Goal: Task Accomplishment & Management: Complete application form

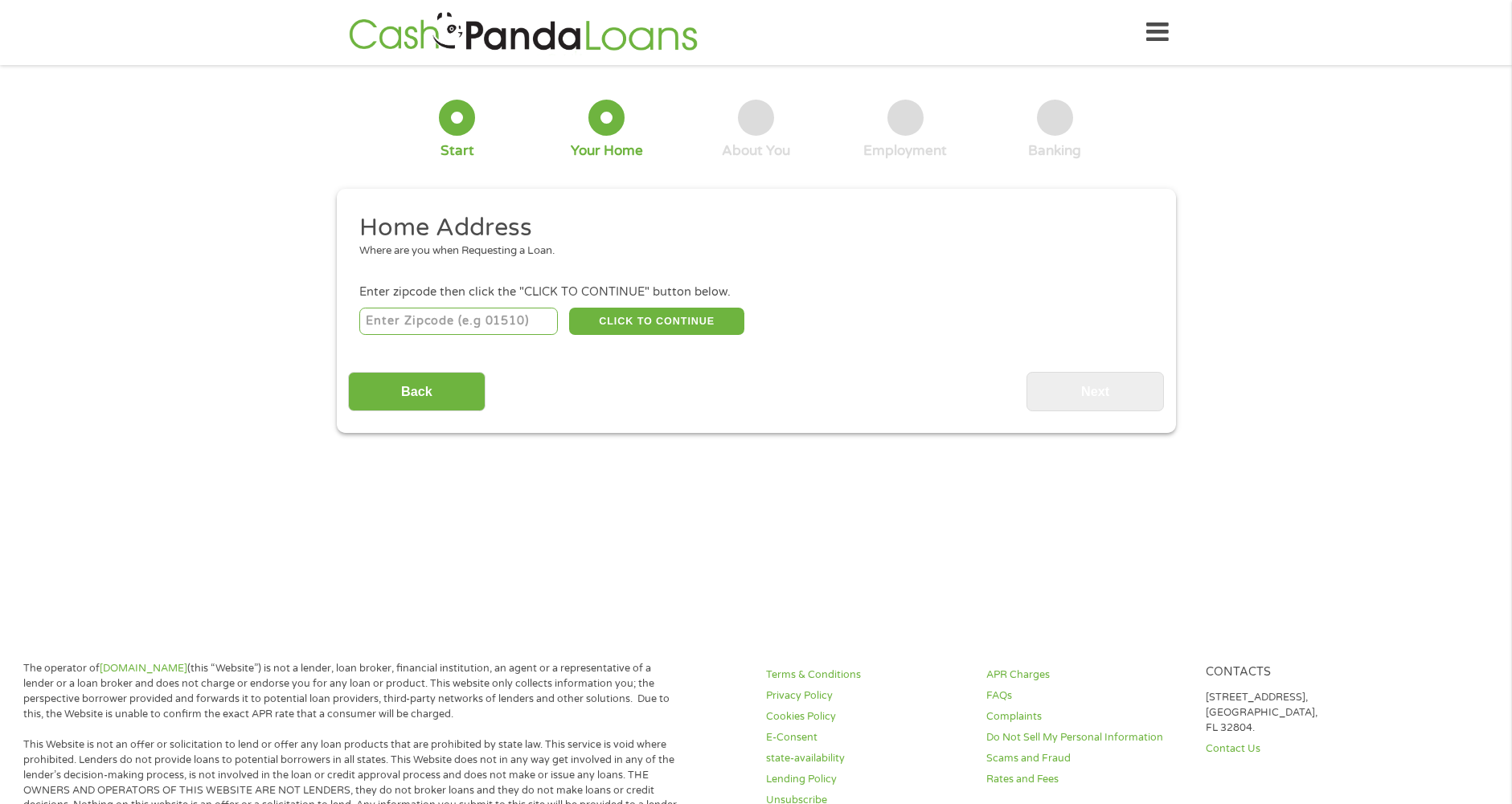
click at [446, 321] on input "number" at bounding box center [459, 321] width 199 height 28
type input "82070"
click at [650, 317] on button "CLICK TO CONTINUE" at bounding box center [657, 321] width 176 height 28
type input "82070"
type input "Laramie"
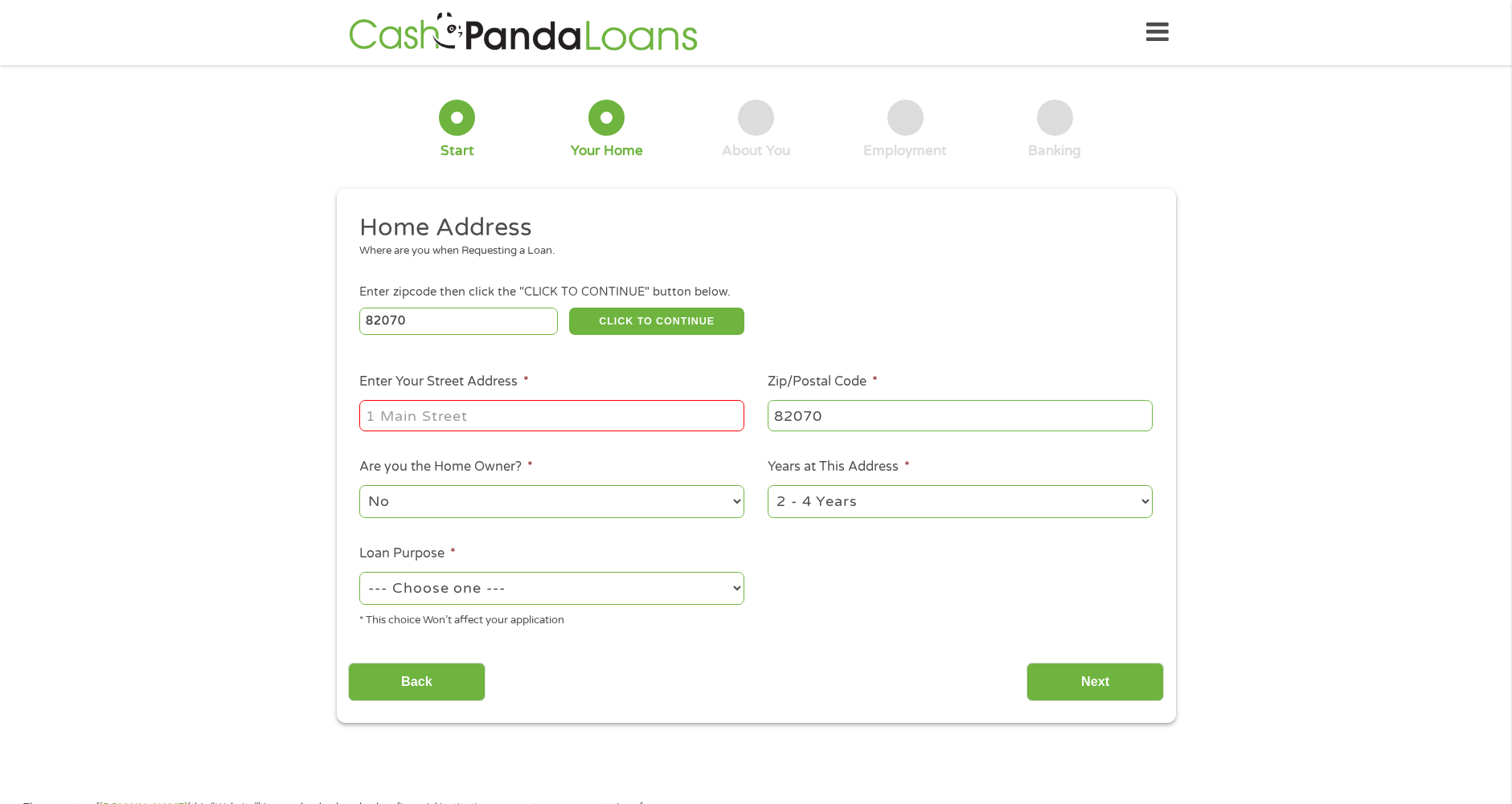
click at [583, 421] on input "Enter Your Street Address *" at bounding box center [552, 415] width 385 height 30
type input "[STREET_ADDRESS][US_STATE]"
click at [733, 501] on select "No Yes" at bounding box center [552, 501] width 385 height 33
select select "yes"
click at [359, 485] on select "No Yes" at bounding box center [552, 501] width 385 height 33
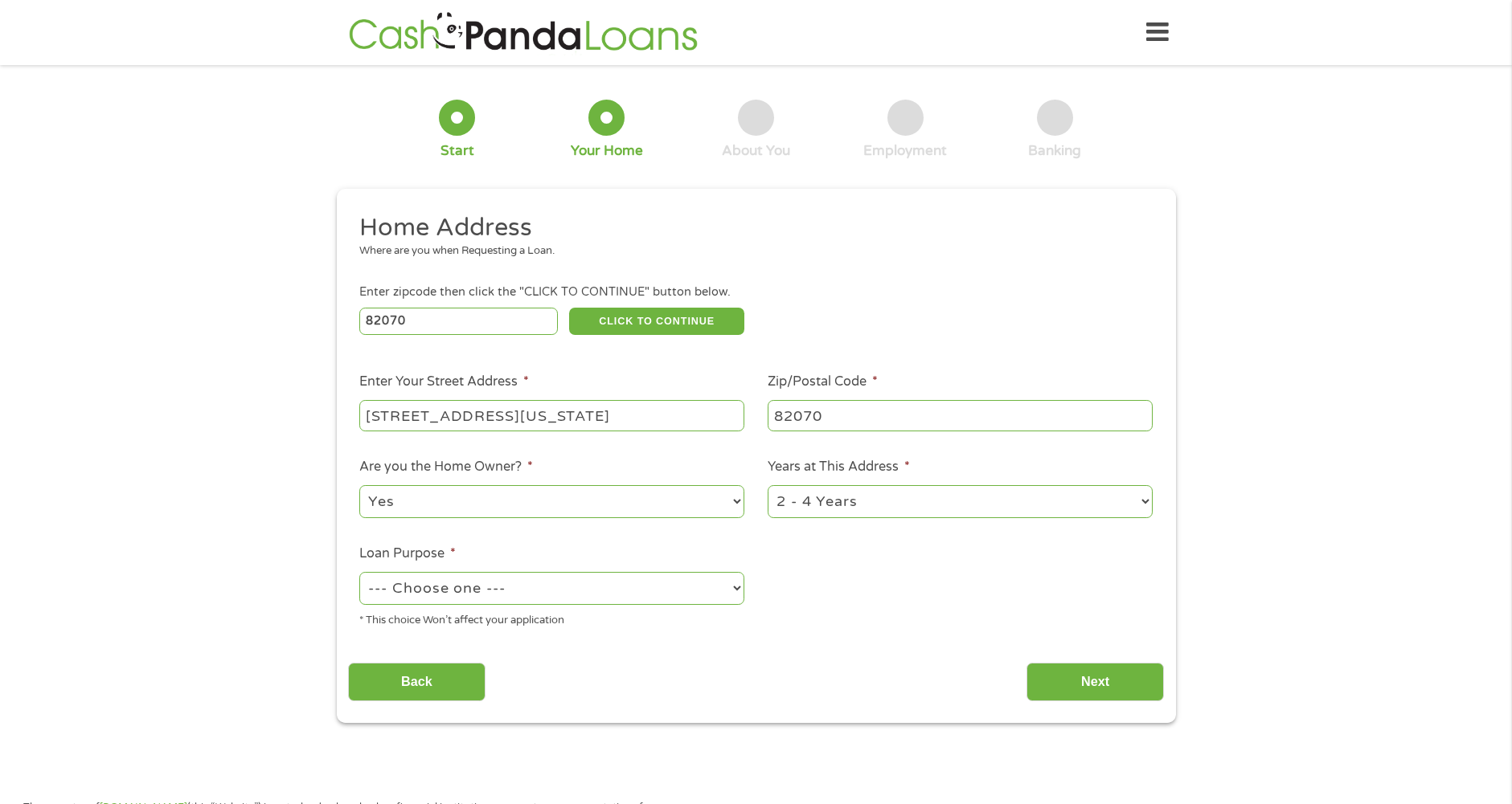
click at [1147, 503] on select "1 Year or less 1 - 2 Years 2 - 4 Years Over 4 Years" at bounding box center [960, 501] width 385 height 33
select select "60months"
click at [768, 485] on select "1 Year or less 1 - 2 Years 2 - 4 Years Over 4 Years" at bounding box center [960, 501] width 385 height 33
click at [741, 589] on select "--- Choose one --- Pay Bills Debt Consolidation Home Improvement Major Purchase…" at bounding box center [552, 588] width 385 height 33
select select "paybills"
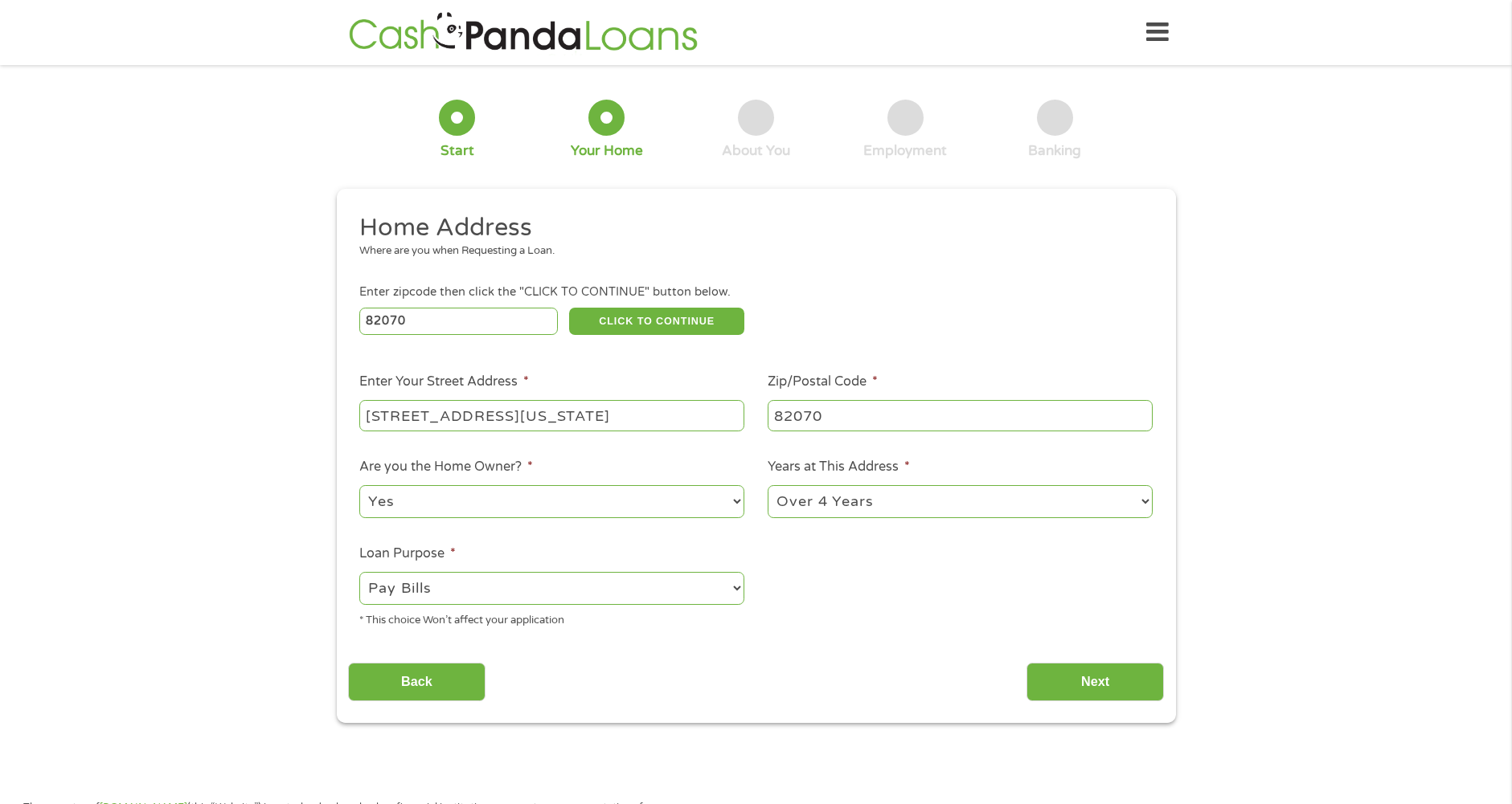
click at [359, 572] on select "--- Choose one --- Pay Bills Debt Consolidation Home Improvement Major Purchase…" at bounding box center [552, 588] width 385 height 33
click at [1087, 680] on input "Next" at bounding box center [1095, 682] width 137 height 39
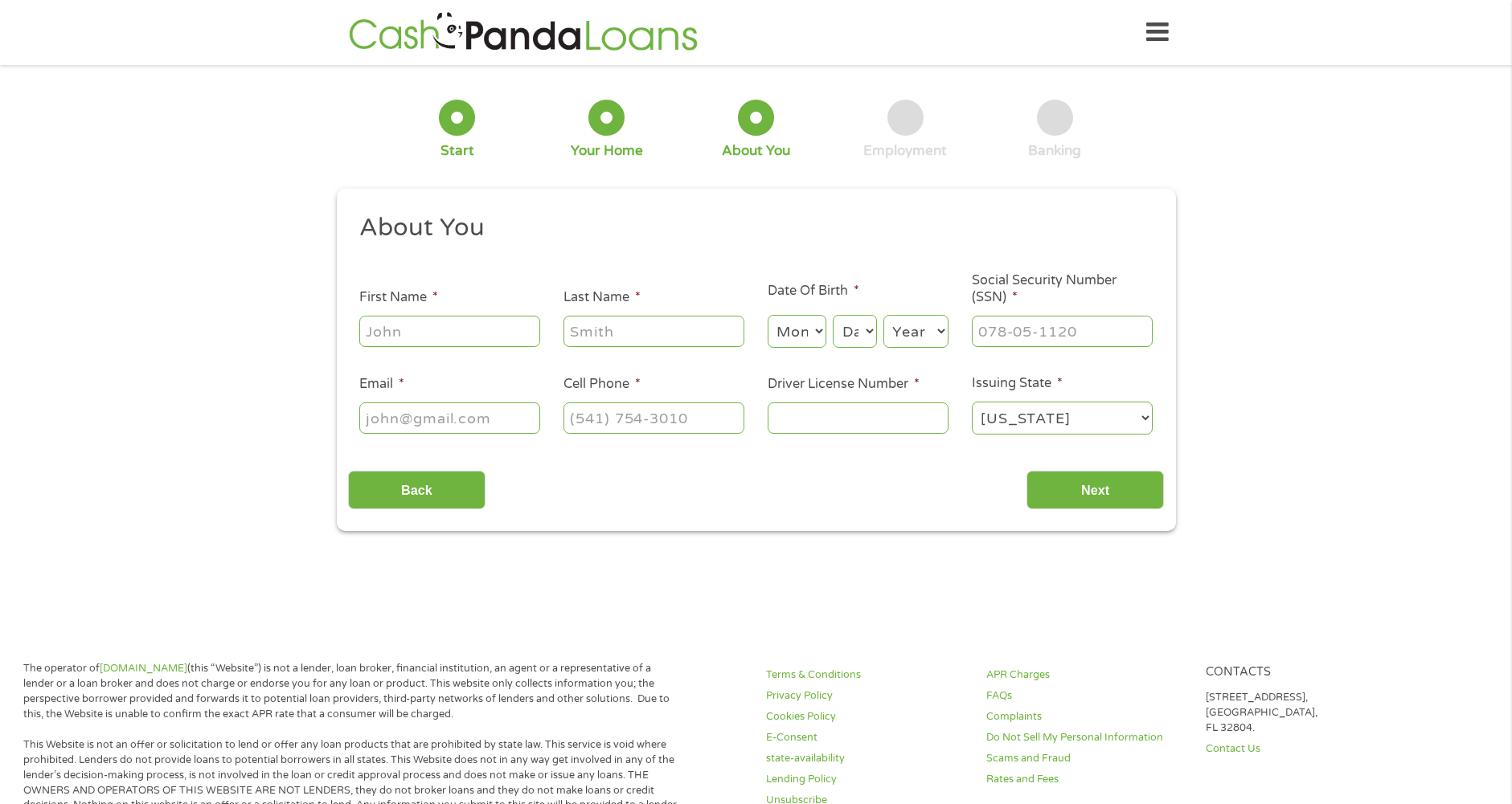
scroll to position [6, 6]
click at [450, 332] on input "First Name *" at bounding box center [450, 331] width 181 height 30
type input "[PERSON_NAME]"
type input "[EMAIL_ADDRESS][DOMAIN_NAME]"
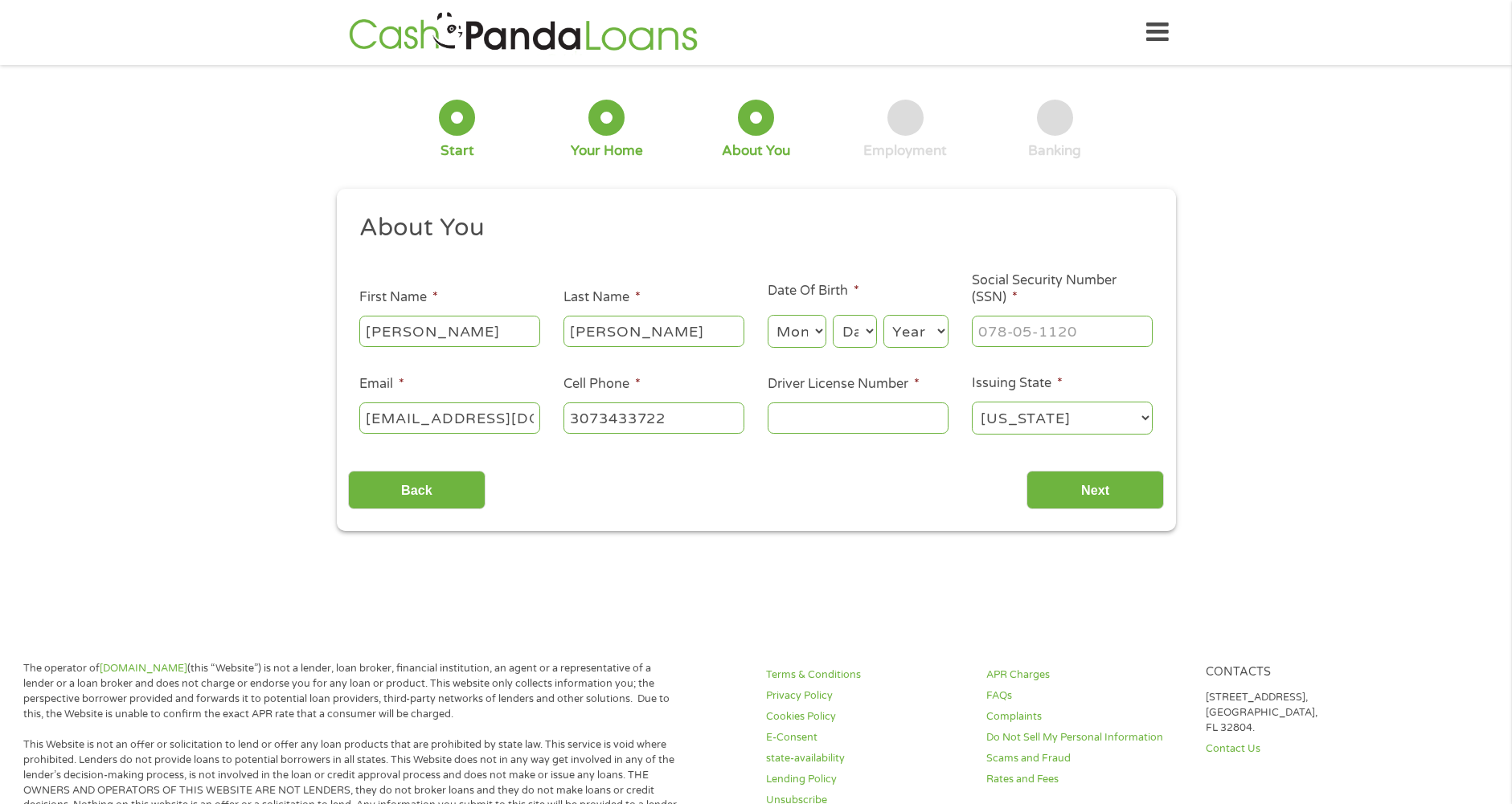
type input "[PHONE_NUMBER]"
click at [819, 330] on select "Month 1 2 3 4 5 6 7 8 9 10 11 12" at bounding box center [797, 331] width 59 height 33
select select "7"
click at [768, 315] on select "Month 1 2 3 4 5 6 7 8 9 10 11 12" at bounding box center [797, 331] width 59 height 33
click at [872, 332] on select "Day 1 2 3 4 5 6 7 8 9 10 11 12 13 14 15 16 17 18 19 20 21 22 23 24 25 26 27 28 …" at bounding box center [855, 331] width 43 height 33
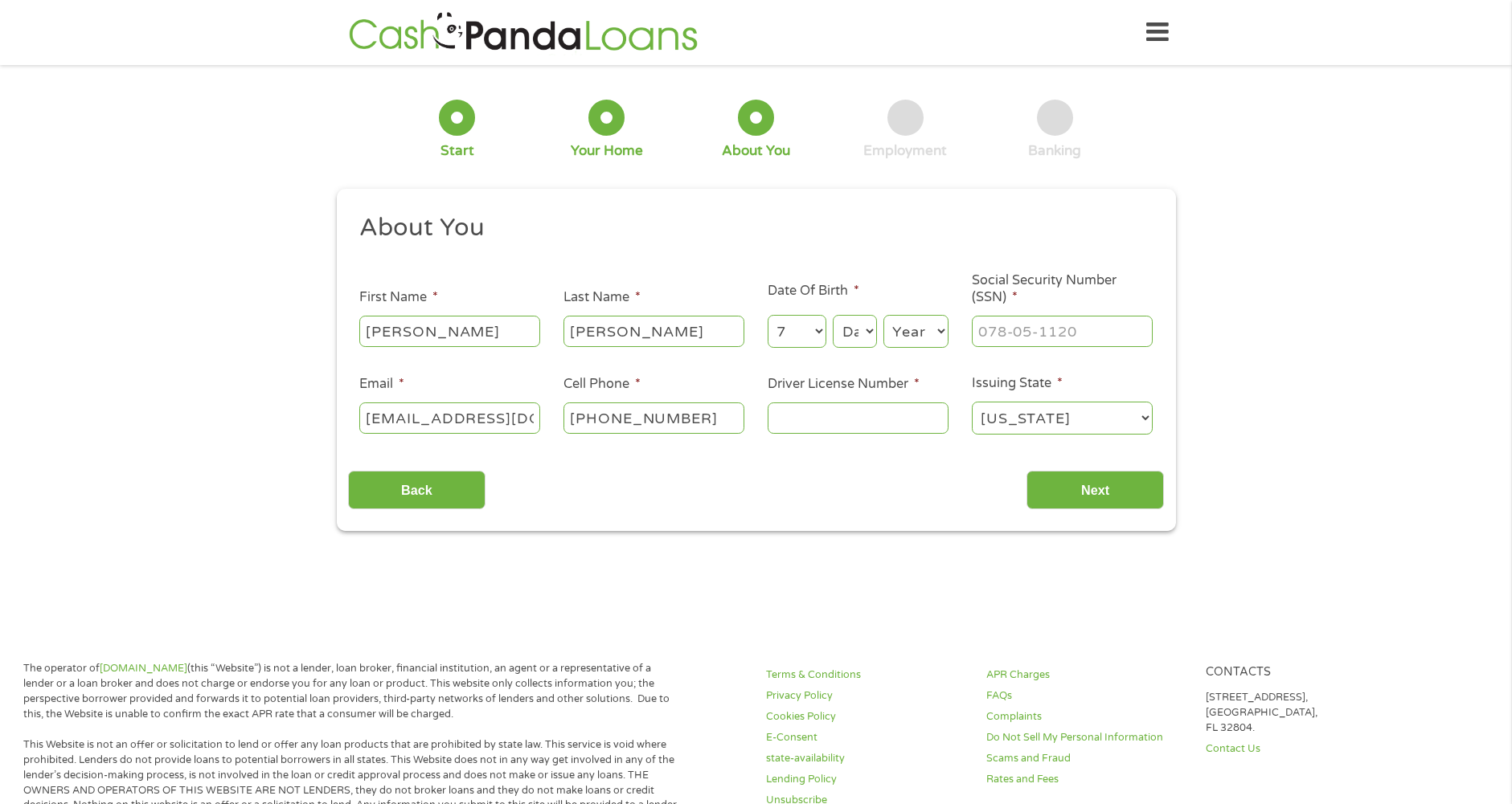
select select "15"
click at [833, 315] on select "Day 1 2 3 4 5 6 7 8 9 10 11 12 13 14 15 16 17 18 19 20 21 22 23 24 25 26 27 28 …" at bounding box center [855, 331] width 43 height 33
click at [940, 328] on select "Year [DATE] 2006 2005 2004 2003 2002 2001 2000 1999 1998 1997 1996 1995 1994 19…" at bounding box center [915, 331] width 65 height 33
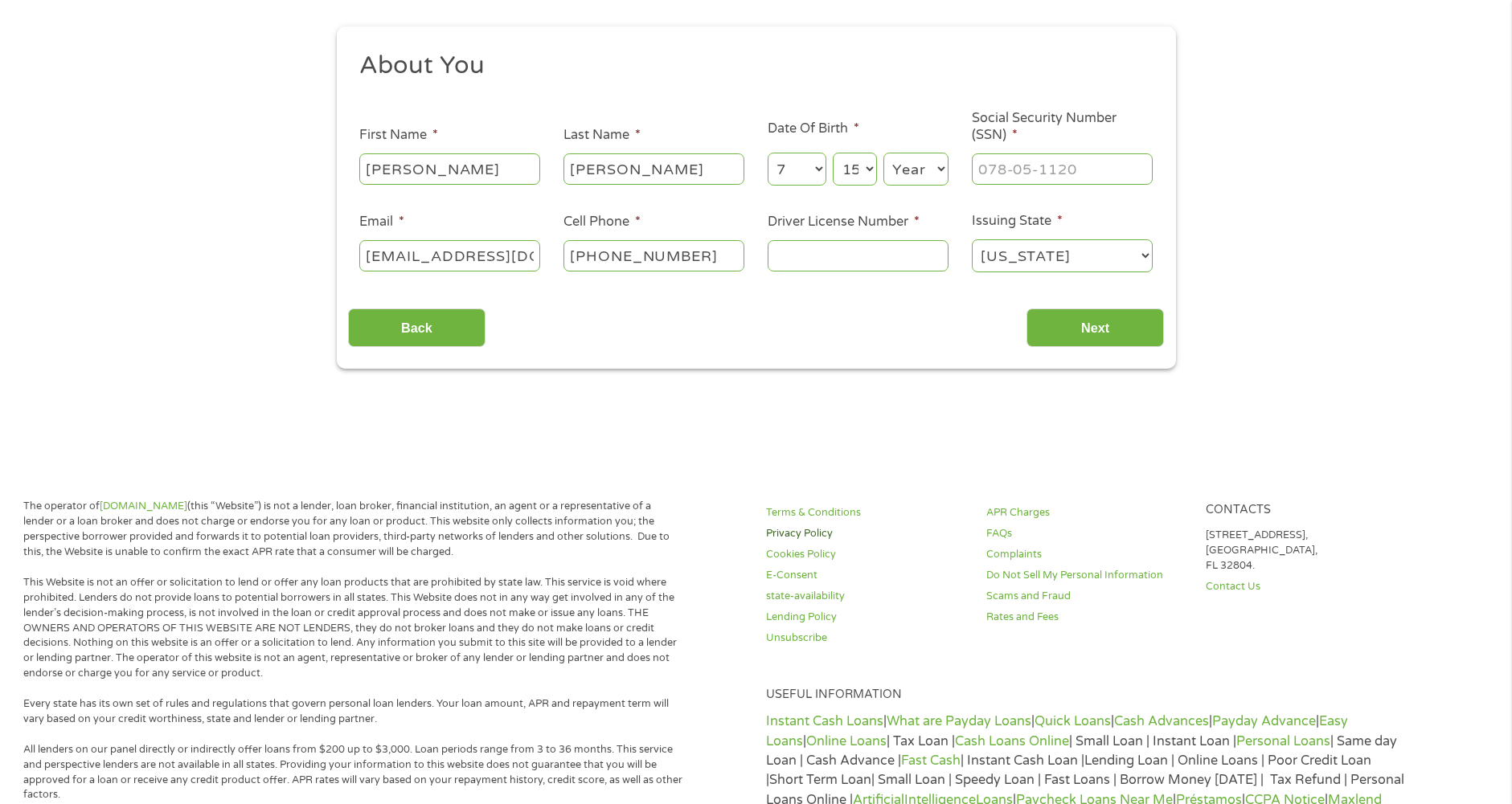
scroll to position [160, 0]
click at [943, 172] on select "Year [DATE] 2006 2005 2004 2003 2002 2001 2000 1999 1998 1997 1996 1995 1994 19…" at bounding box center [915, 170] width 65 height 33
select select "1950"
click at [883, 154] on select "Year [DATE] 2006 2005 2004 2003 2002 2001 2000 1999 1998 1997 1996 1995 1994 19…" at bounding box center [915, 170] width 65 height 33
click at [1078, 175] on input "___-__-____" at bounding box center [1062, 170] width 181 height 30
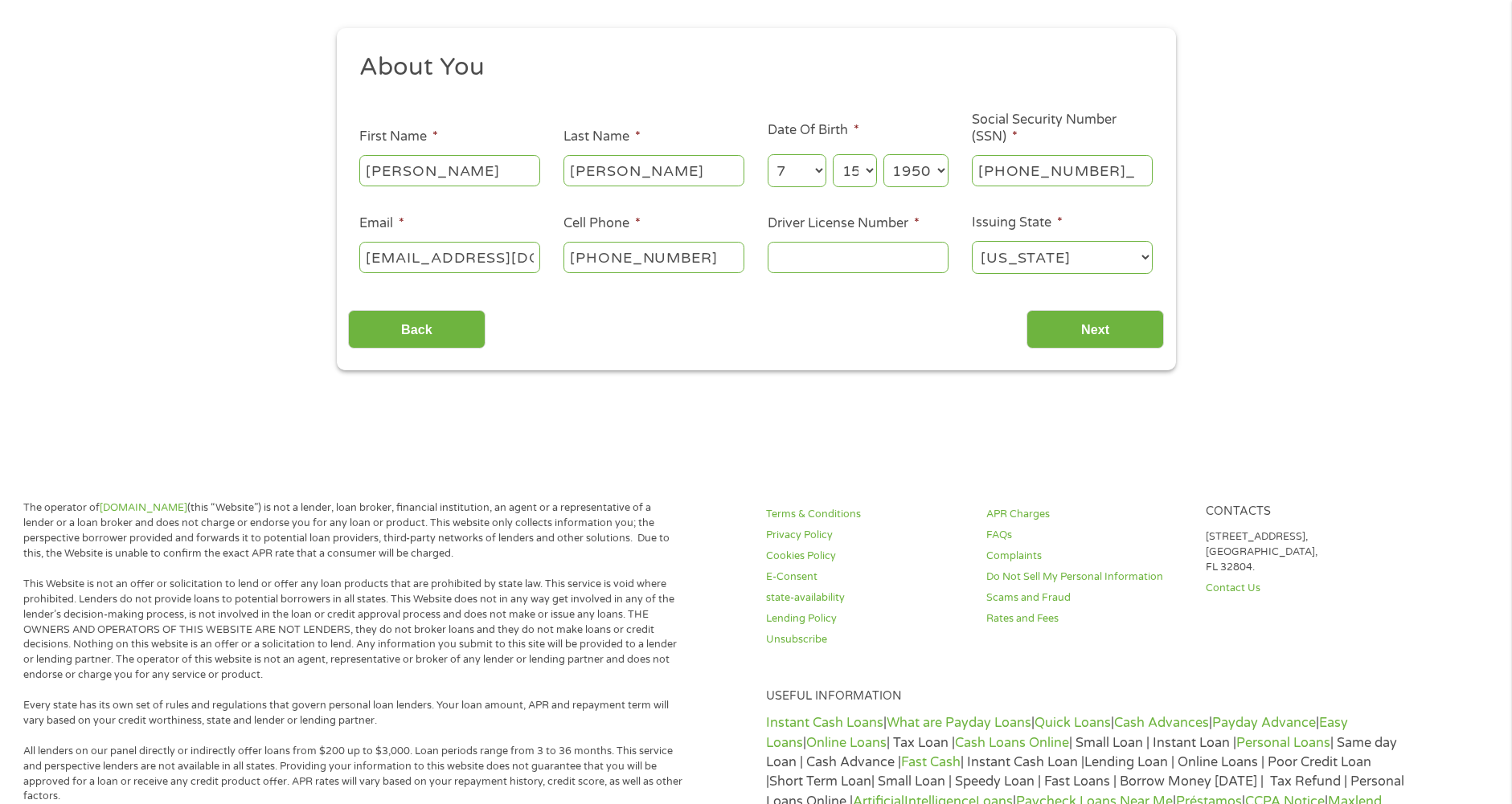
type input "520-56-5079"
click at [850, 269] on input "Driver License Number *" at bounding box center [858, 257] width 181 height 30
type input "102205-705"
drag, startPoint x: 929, startPoint y: 332, endPoint x: 947, endPoint y: 324, distance: 19.7
click at [933, 332] on div "Back Next" at bounding box center [756, 323] width 816 height 51
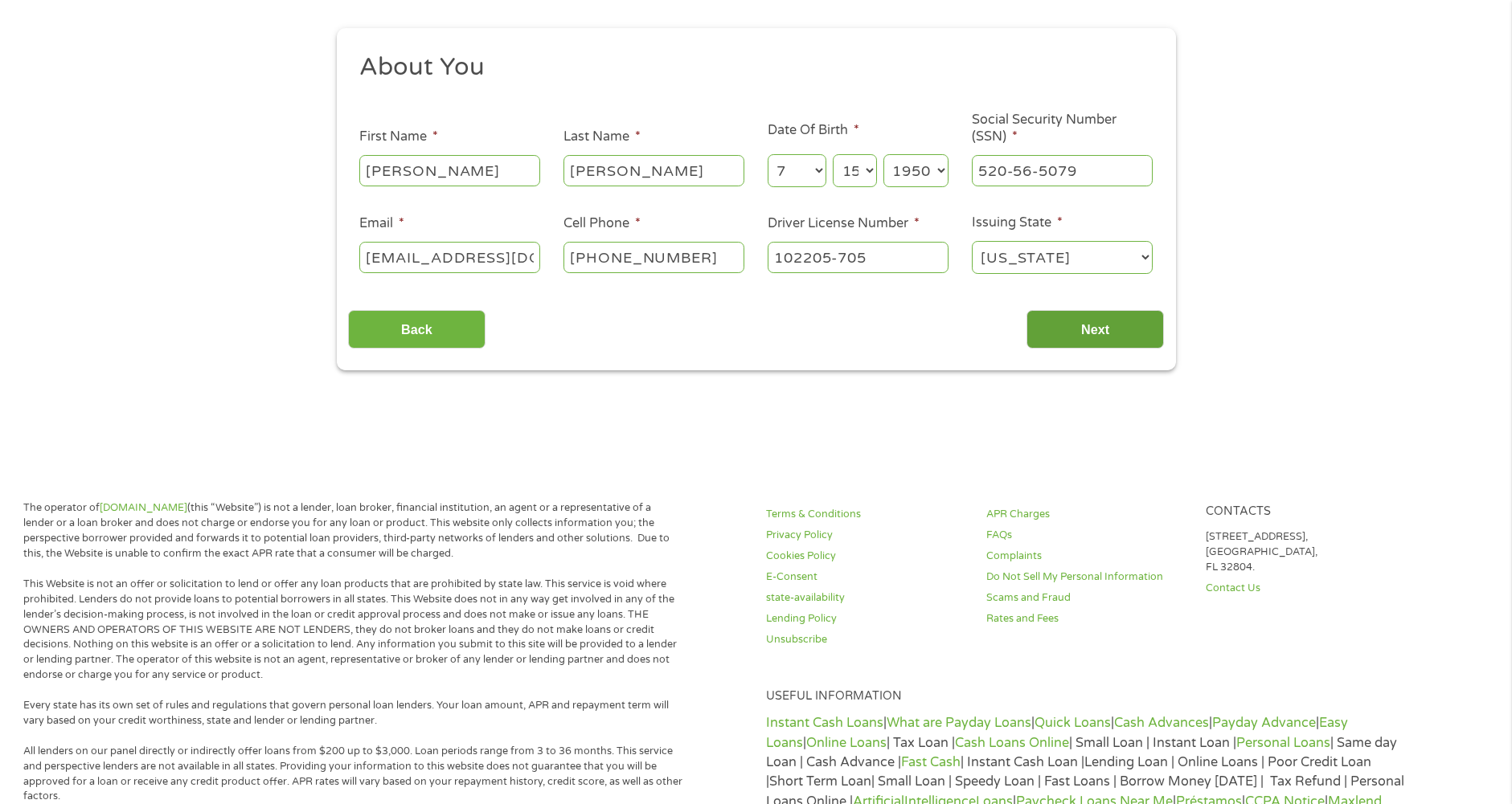
click at [1092, 333] on input "Next" at bounding box center [1095, 329] width 137 height 39
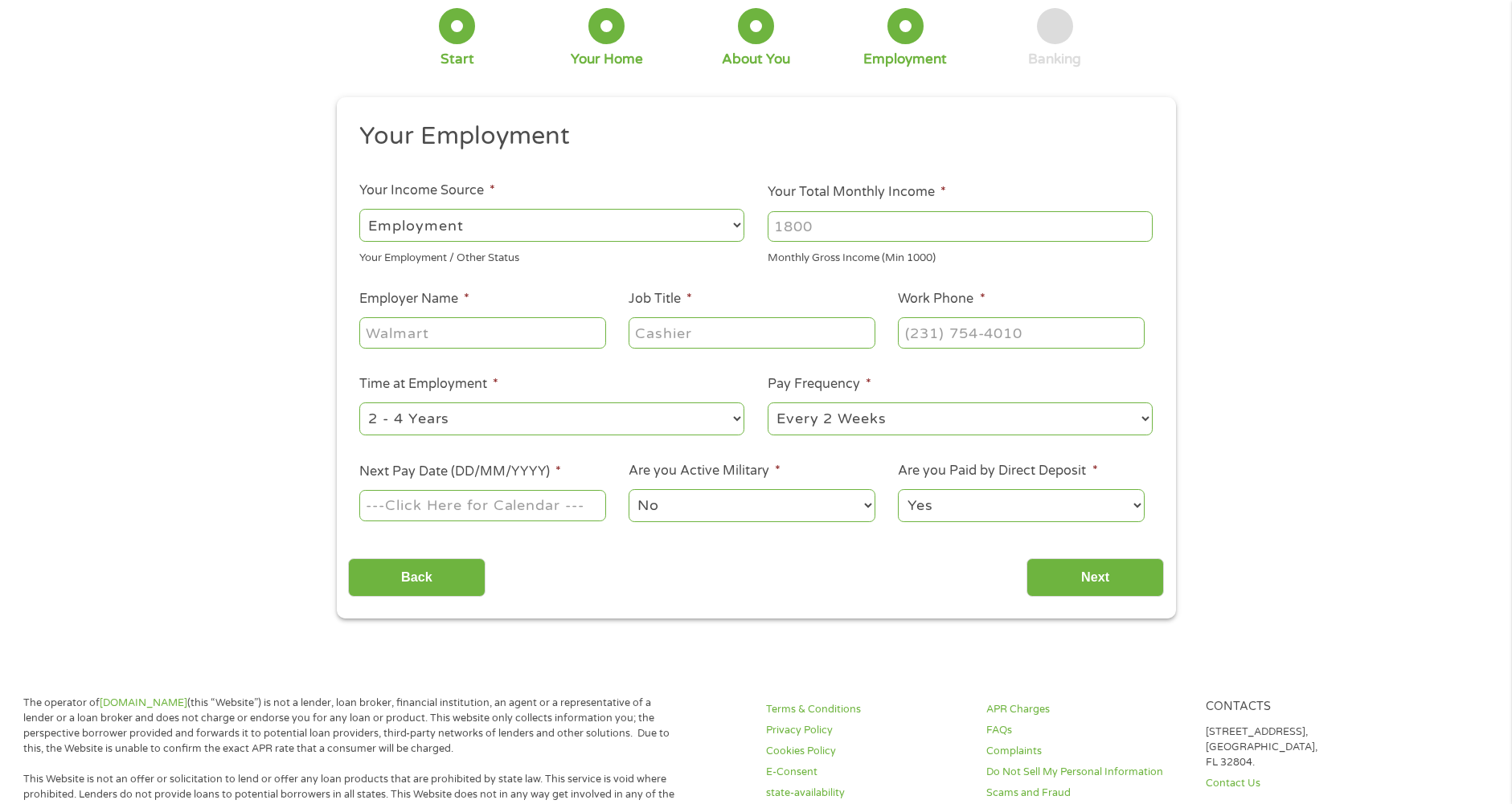
scroll to position [0, 0]
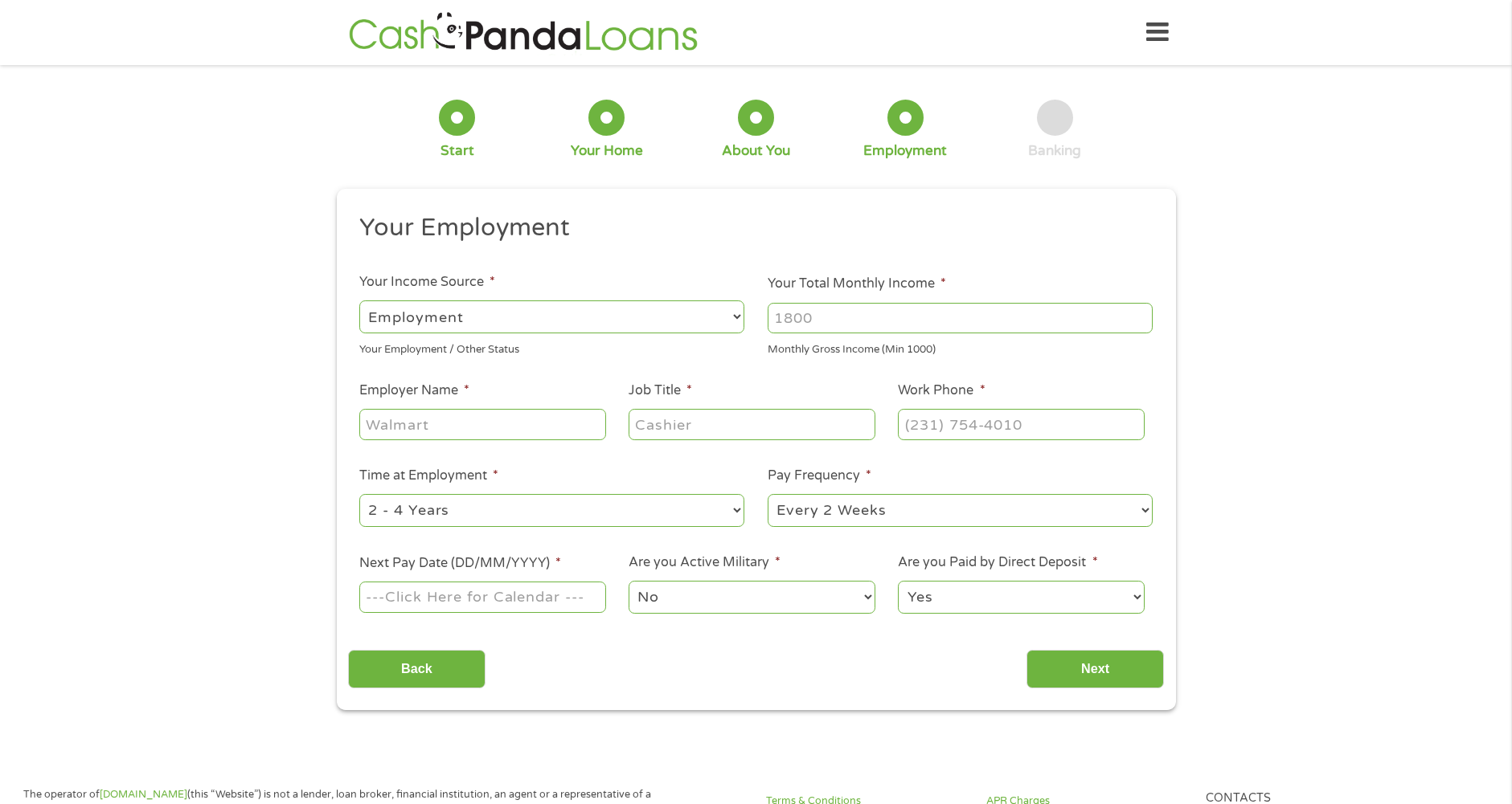
click at [738, 317] on select "--- Choose one --- Employment [DEMOGRAPHIC_DATA] Benefits" at bounding box center [552, 317] width 385 height 33
select select "benefits"
click at [359, 301] on select "--- Choose one --- Employment [DEMOGRAPHIC_DATA] Benefits" at bounding box center [552, 317] width 385 height 33
type input "Other"
type input "[PHONE_NUMBER]"
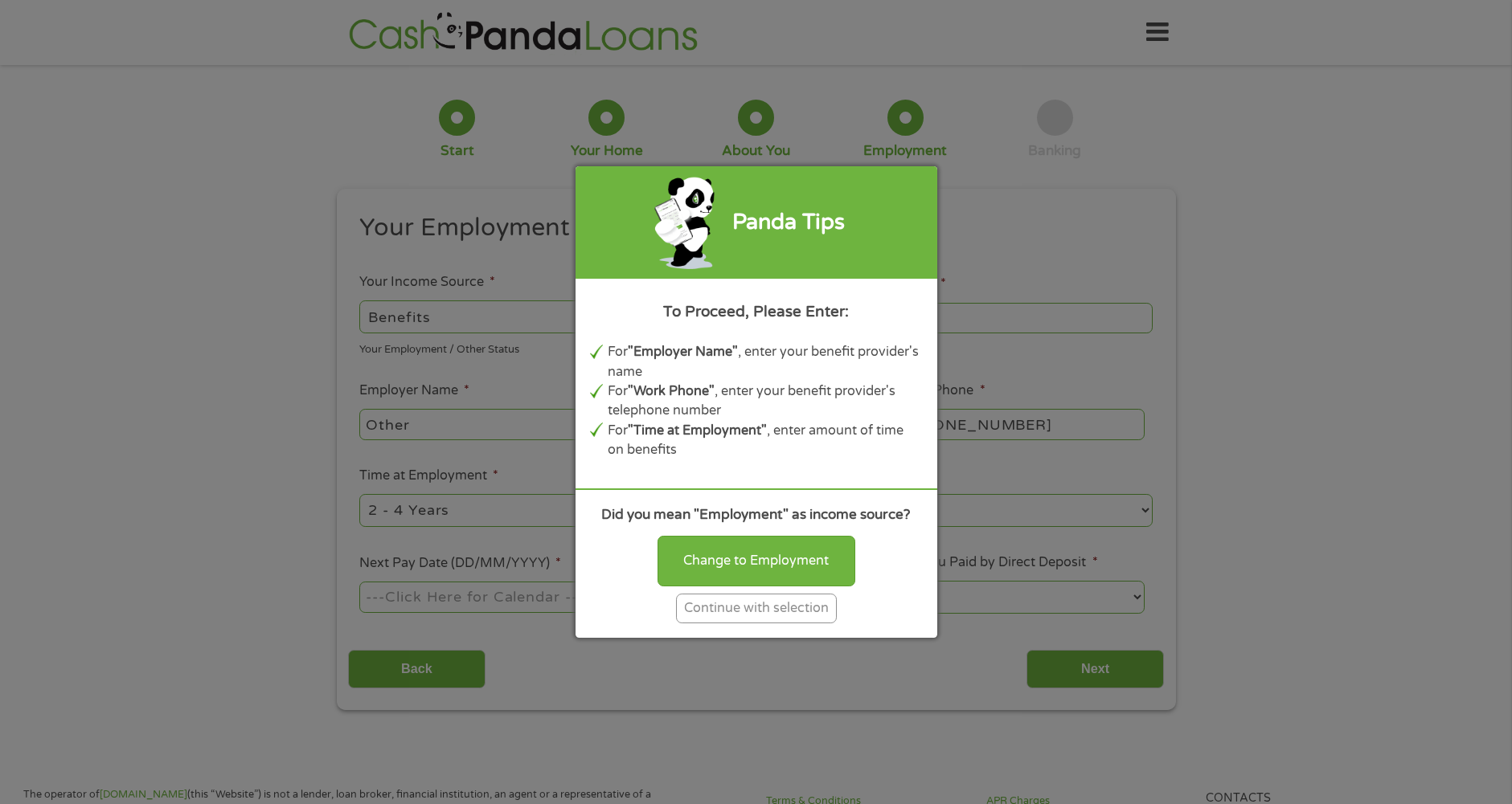
click at [1343, 466] on div "Panda Tips To Proceed, Please Enter: For "Employer Name" , enter your benefit p…" at bounding box center [756, 402] width 1512 height 804
click at [442, 317] on div "Panda Tips To Proceed, Please Enter: For "Employer Name" , enter your benefit p…" at bounding box center [756, 402] width 1512 height 804
click at [806, 559] on div "Change to Employment" at bounding box center [756, 561] width 198 height 50
select select "fullTime"
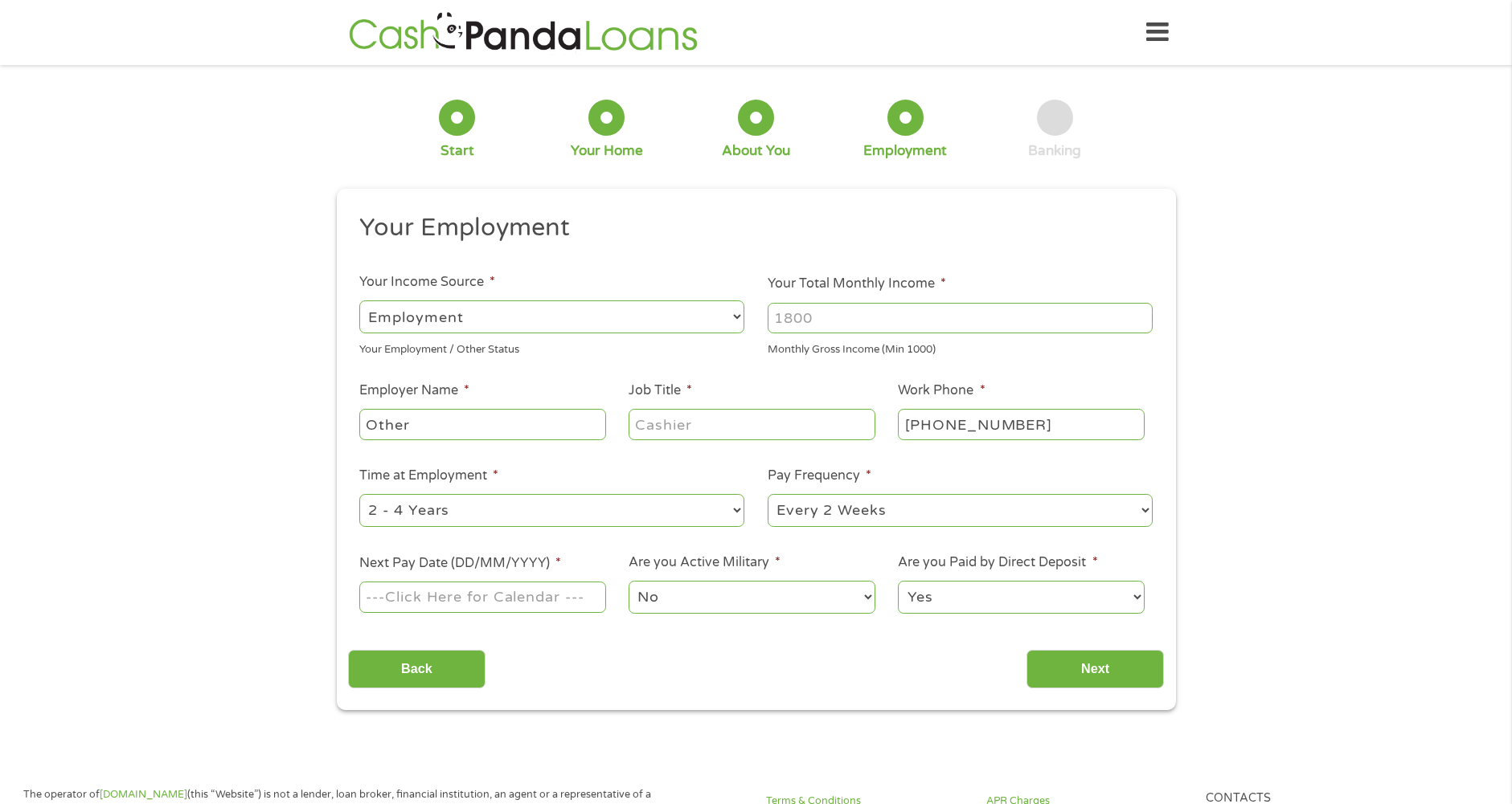
click at [733, 317] on select "--- Choose one --- Employment [DEMOGRAPHIC_DATA] Benefits" at bounding box center [552, 317] width 385 height 33
click at [726, 318] on select "--- Choose one --- Employment [DEMOGRAPHIC_DATA] Benefits" at bounding box center [552, 317] width 385 height 33
click at [866, 327] on input "Your Total Monthly Income *" at bounding box center [960, 318] width 385 height 30
type input "4300"
click at [431, 436] on input "Other" at bounding box center [482, 424] width 246 height 30
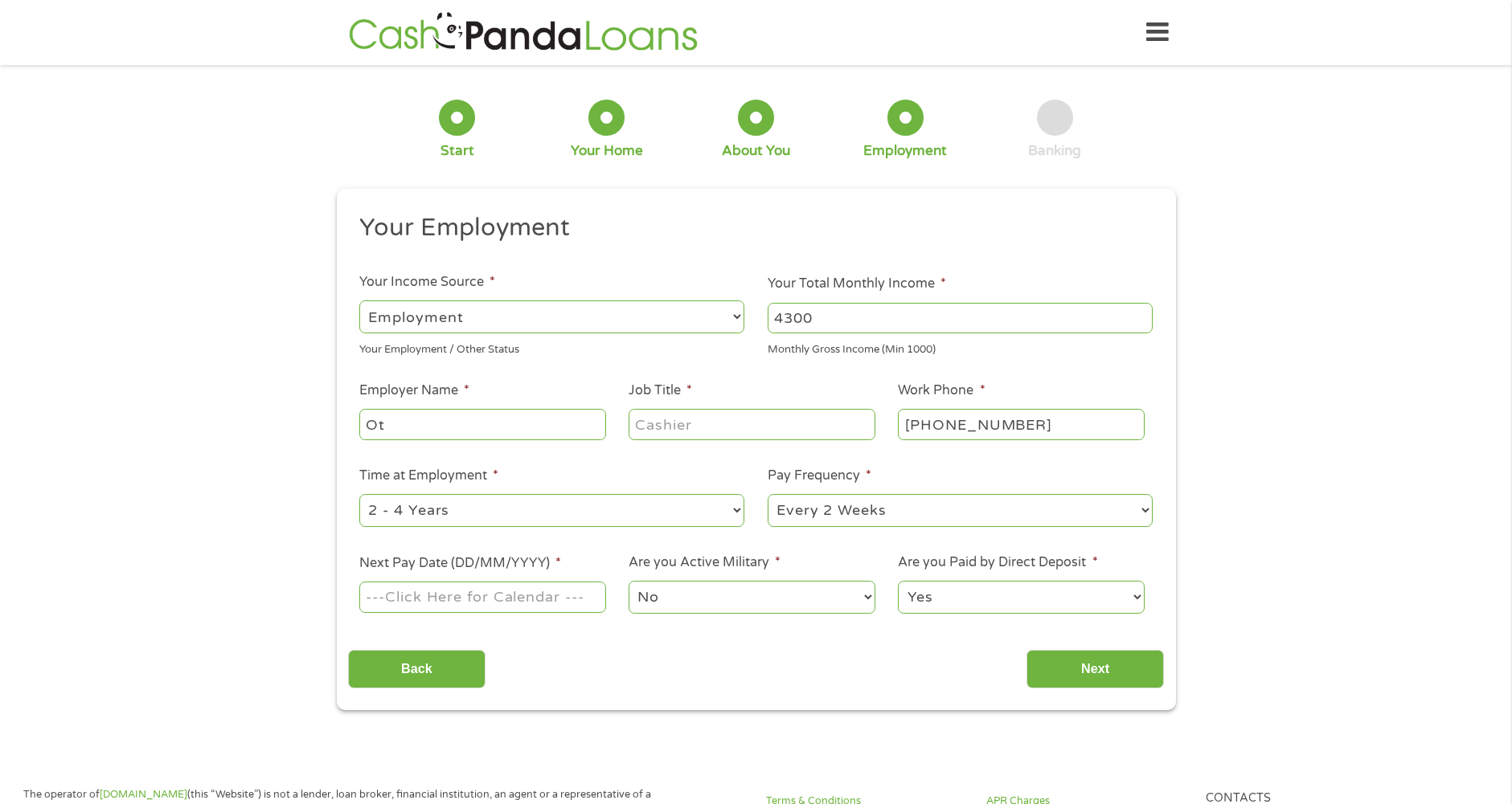
type input "O"
click at [437, 426] on input "Employer Name *" at bounding box center [482, 424] width 246 height 30
type input "Social Security/Military Pension"
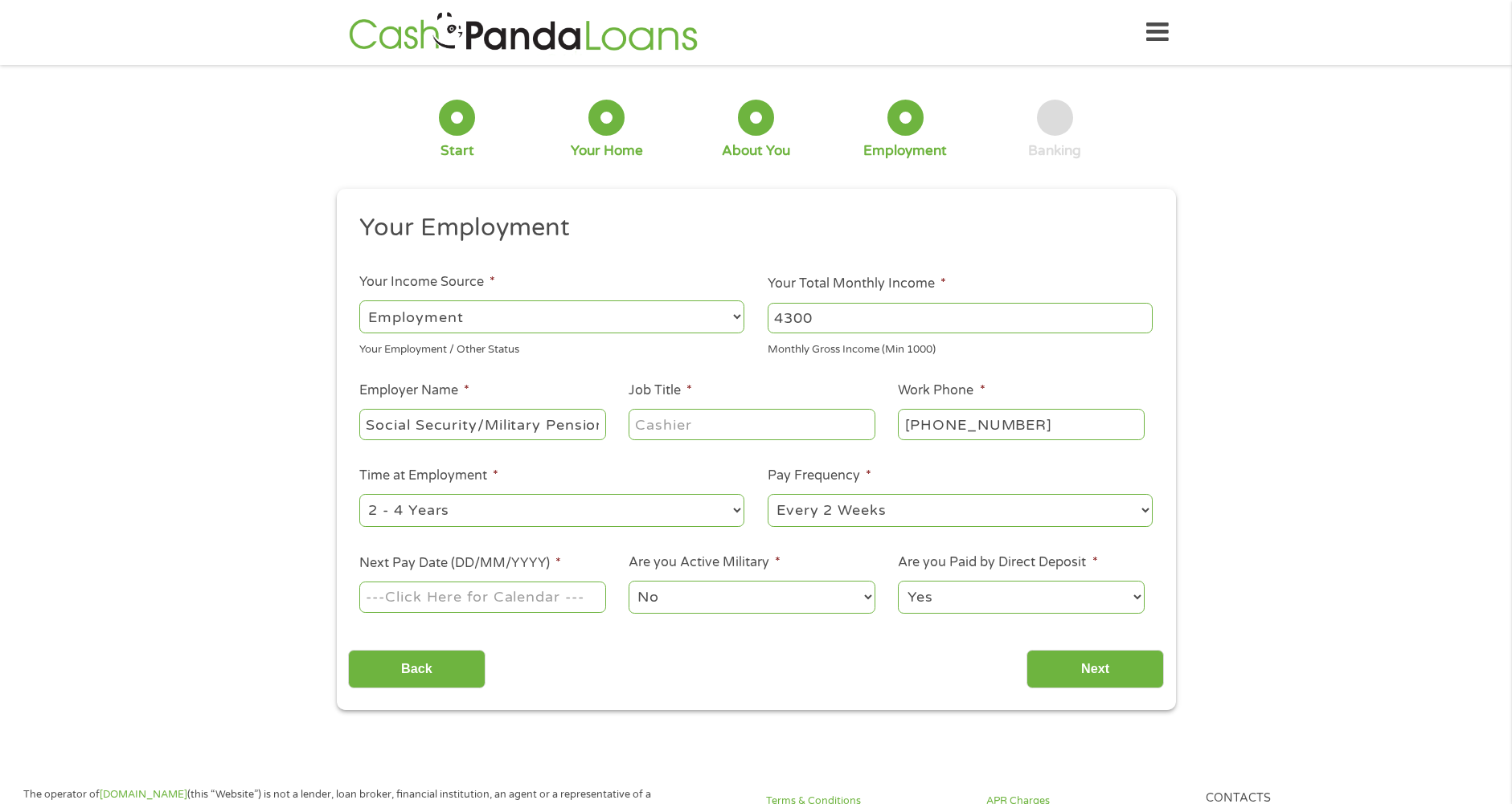
click at [732, 426] on input "Job Title *" at bounding box center [752, 424] width 246 height 30
type input "Self"
click at [499, 603] on input "Next Pay Date (DD/MM/YYYY) *" at bounding box center [482, 597] width 246 height 30
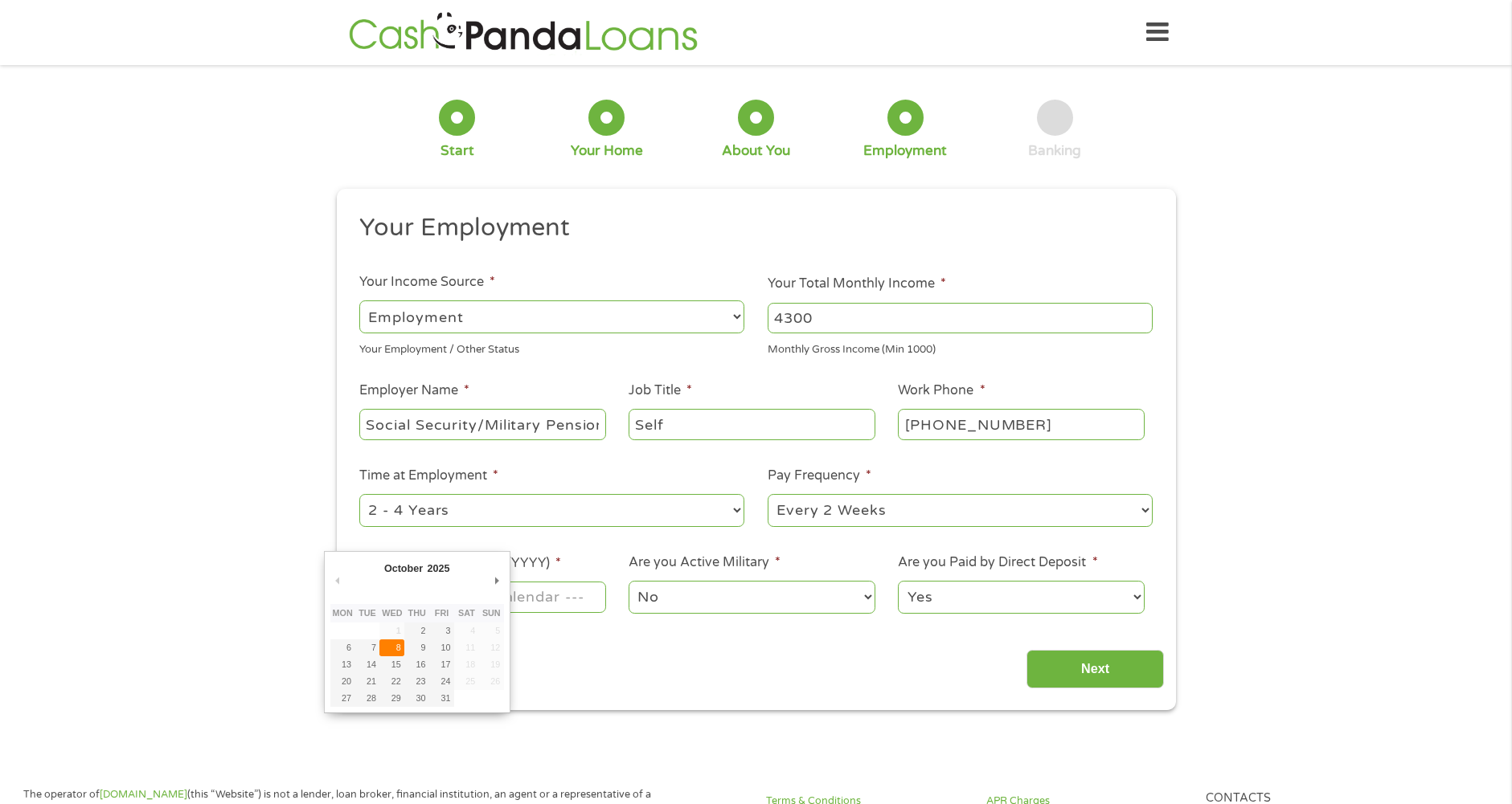
type input "[DATE]"
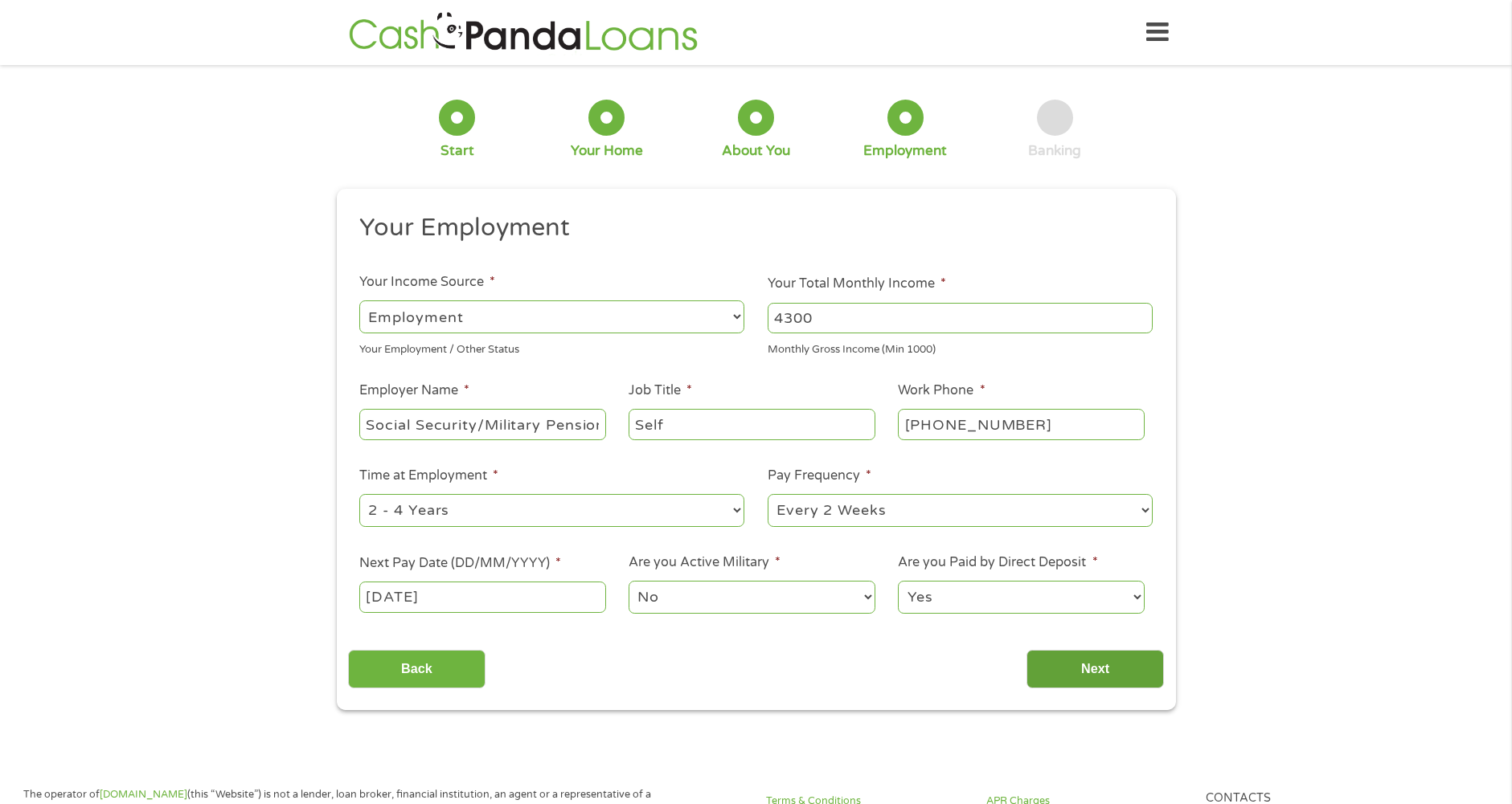
click at [1121, 672] on input "Next" at bounding box center [1095, 670] width 137 height 39
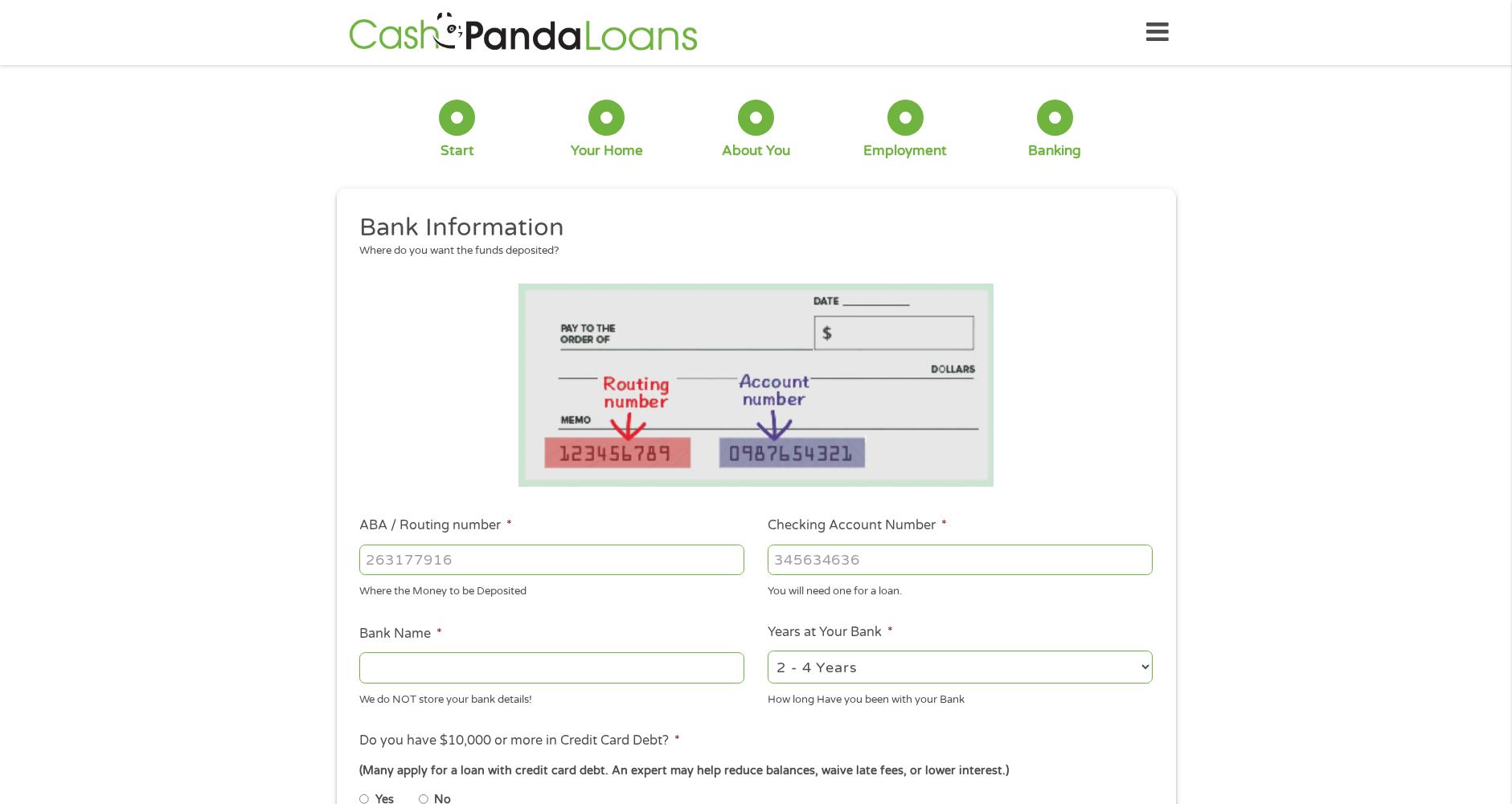
scroll to position [6, 6]
click at [544, 557] on input "ABA / Routing number *" at bounding box center [552, 560] width 385 height 30
type input "071025661"
type input "BMO [PERSON_NAME] BANK NA"
type input "071025661"
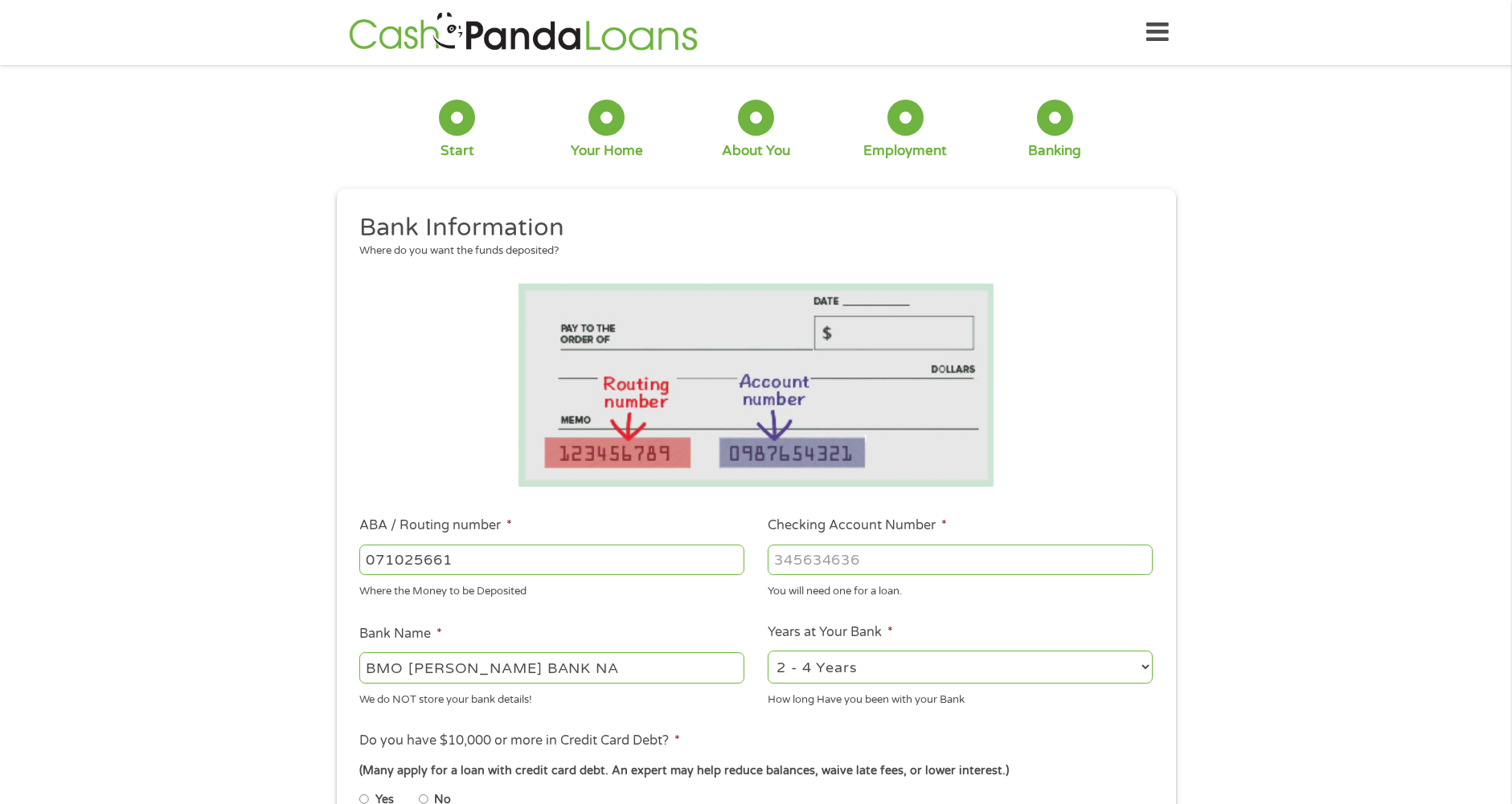
click at [900, 554] on input "Checking Account Number *" at bounding box center [960, 560] width 385 height 30
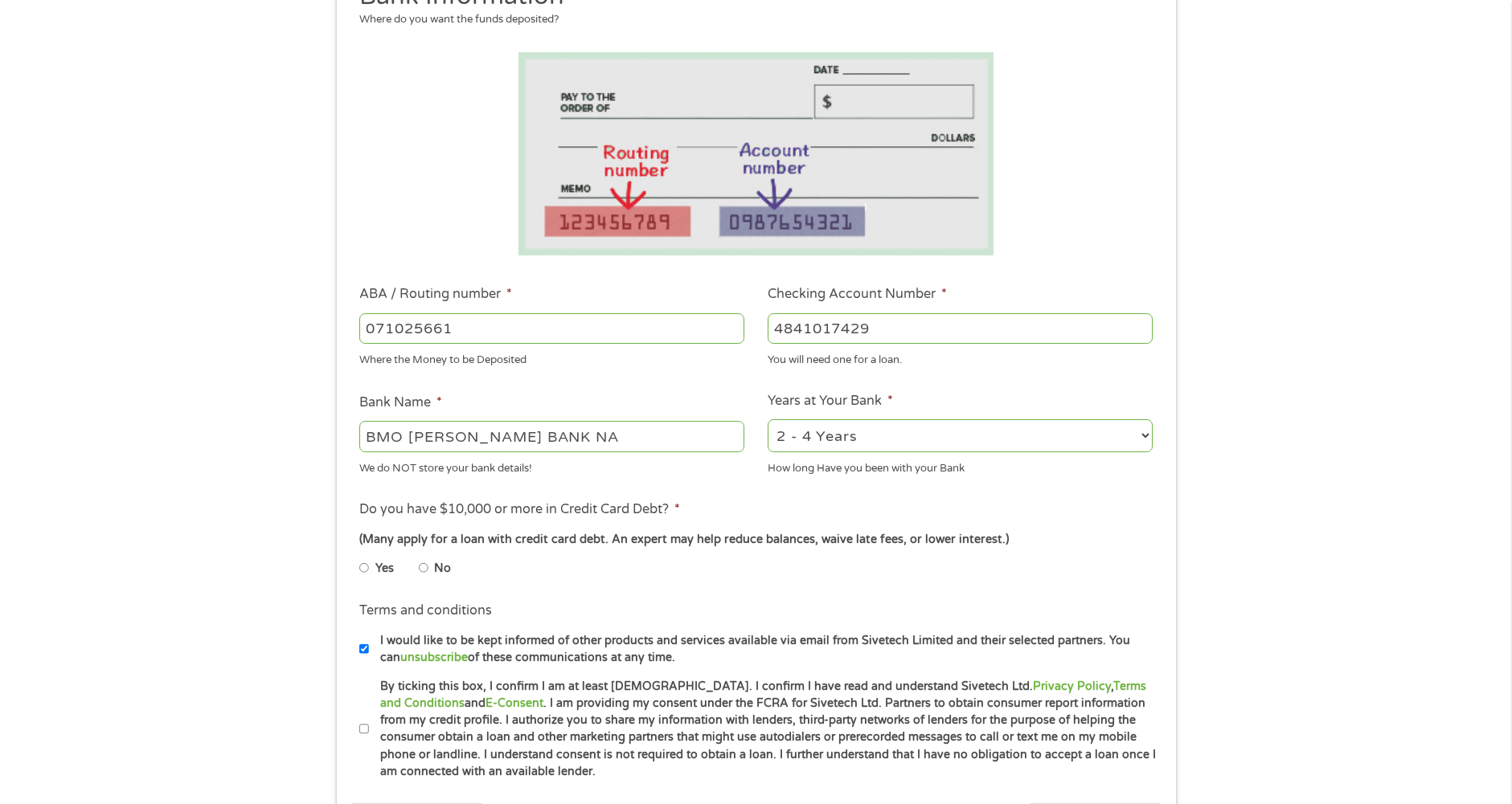
scroll to position [241, 0]
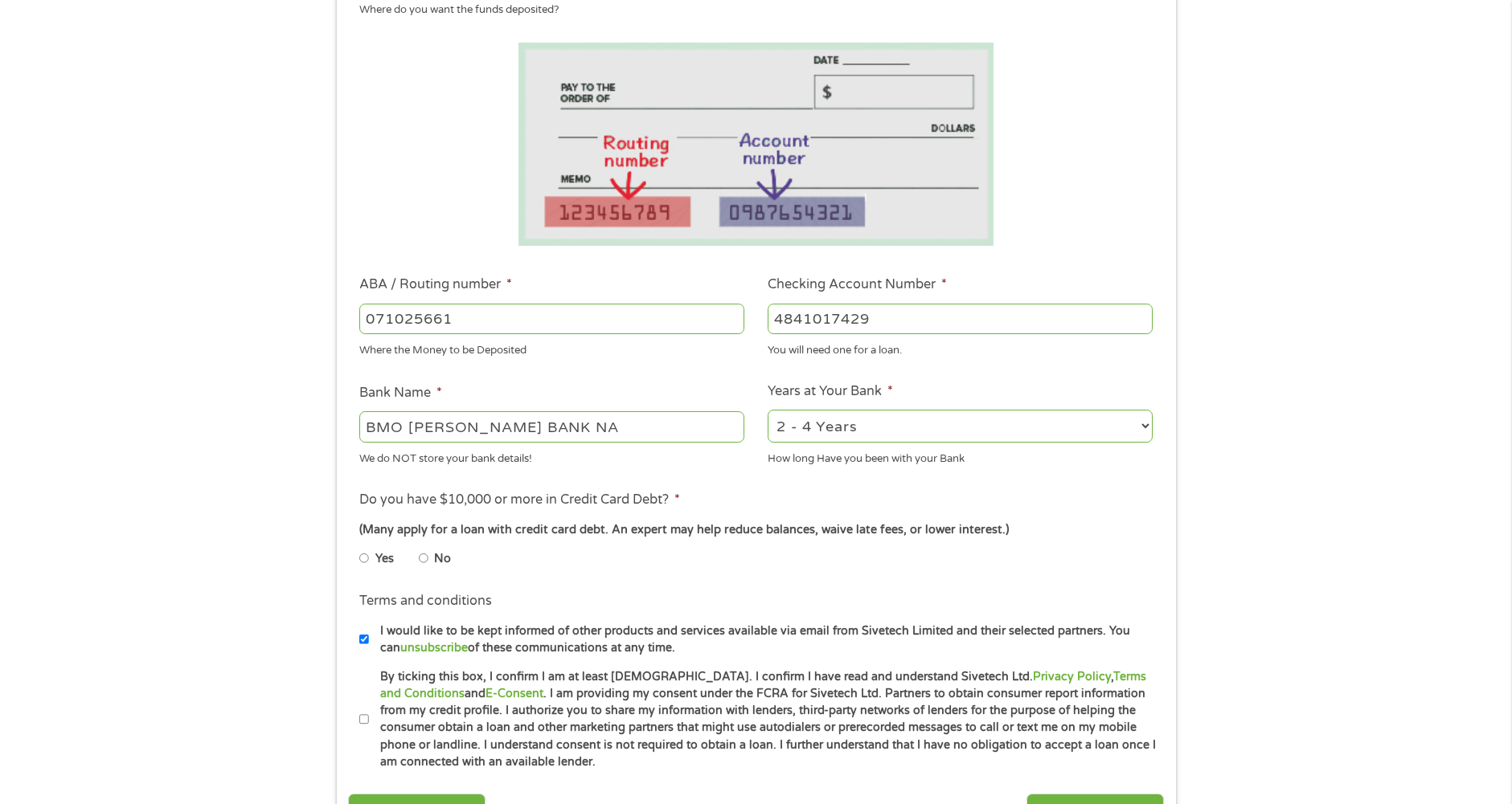
type input "4841017429"
click at [425, 557] on input "No" at bounding box center [424, 558] width 10 height 26
radio input "true"
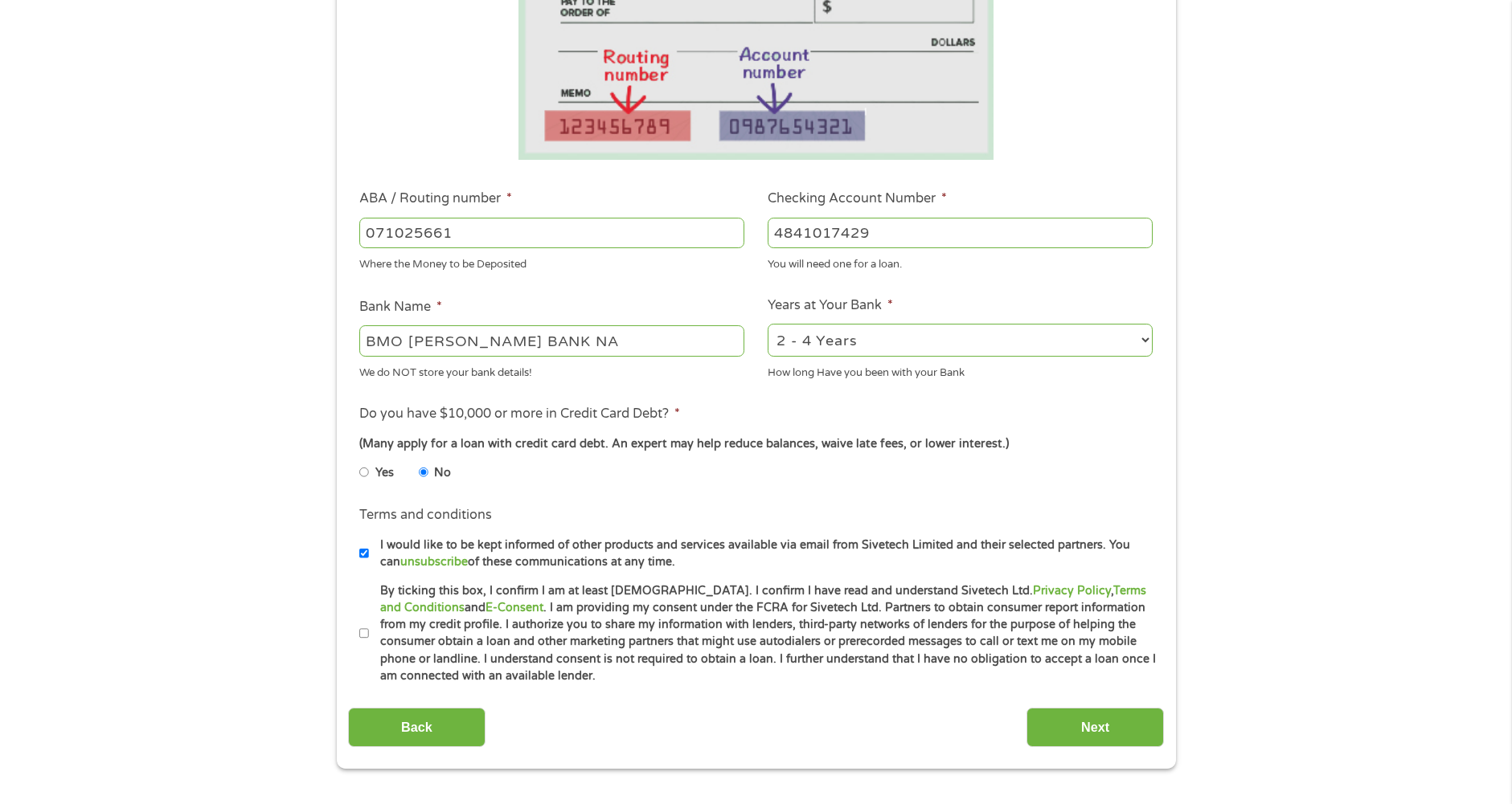
scroll to position [321, 0]
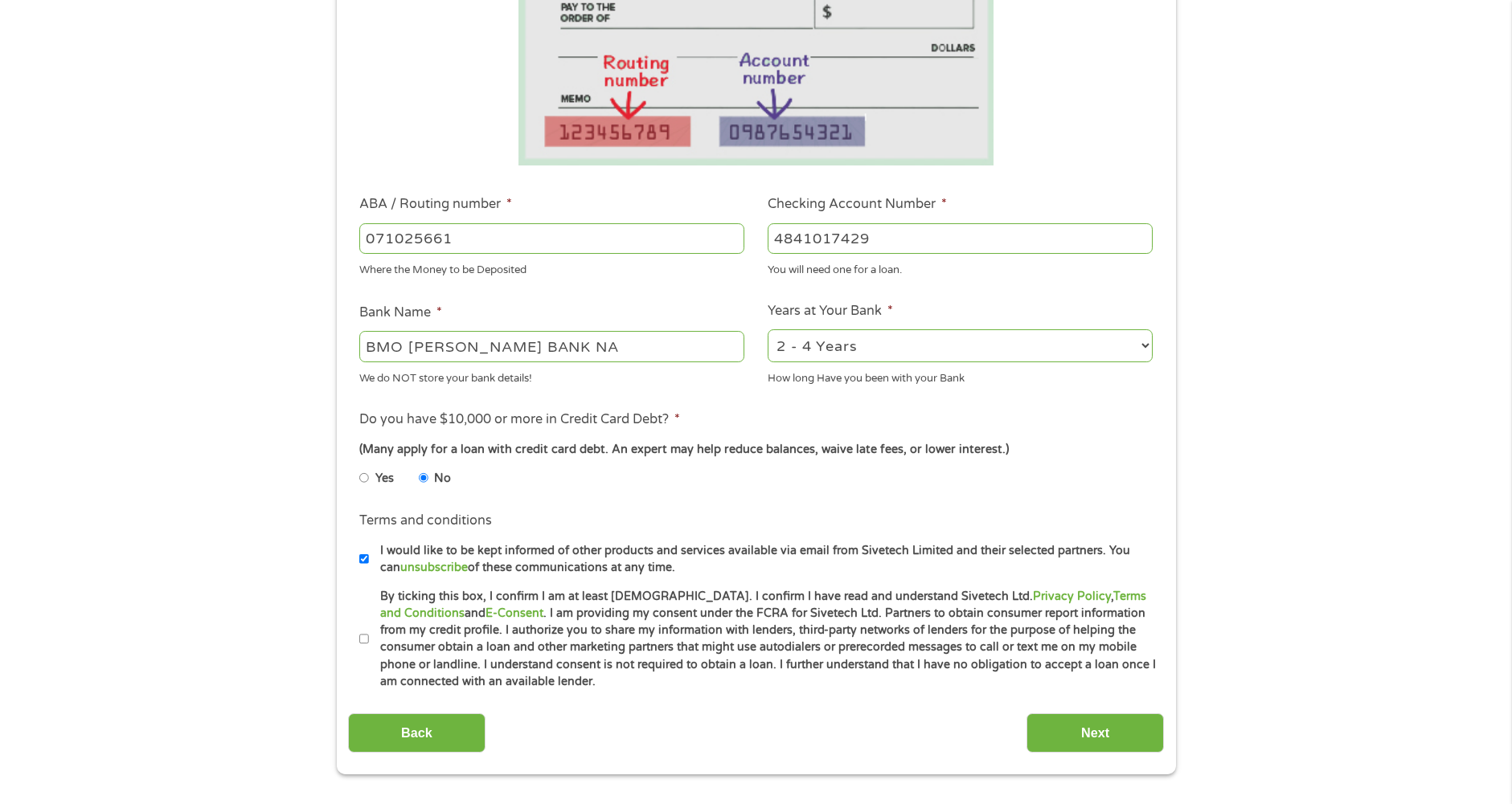
click at [364, 638] on input "By ticking this box, I confirm I am at least [DEMOGRAPHIC_DATA]. I confirm I ha…" at bounding box center [364, 639] width 10 height 26
checkbox input "true"
click at [1080, 725] on input "Next" at bounding box center [1095, 733] width 137 height 39
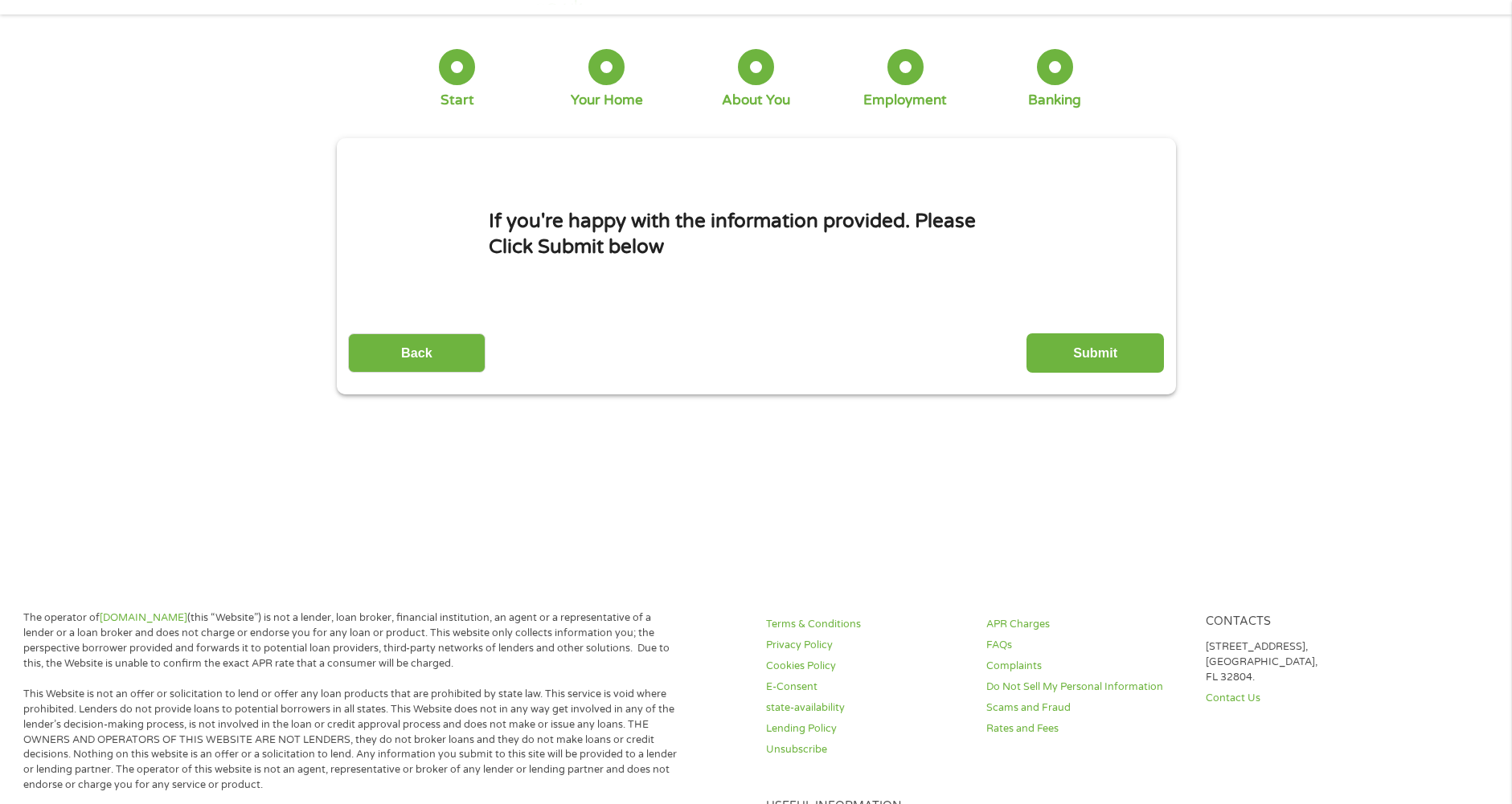
scroll to position [0, 0]
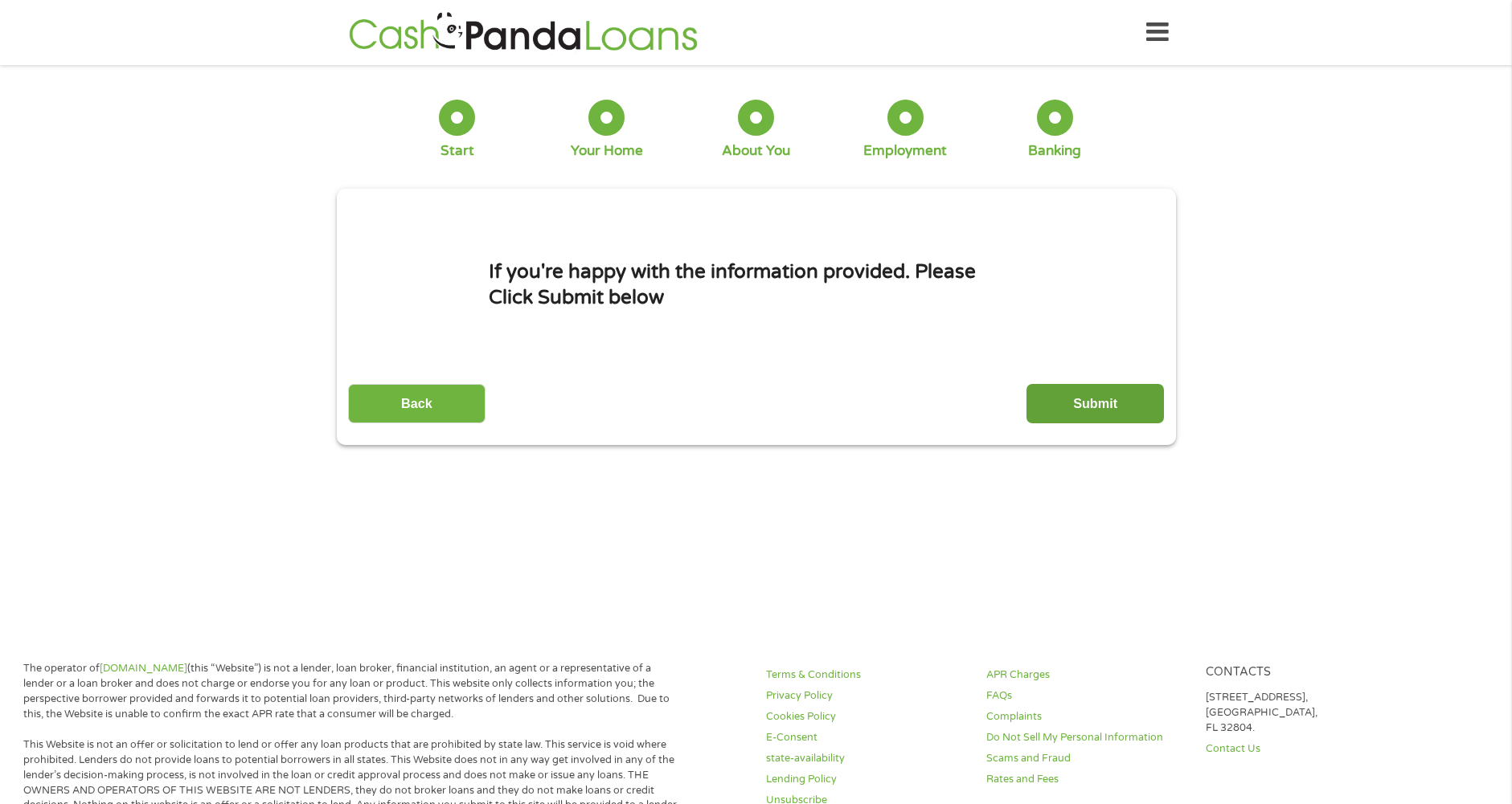
click at [1077, 398] on input "Submit" at bounding box center [1095, 404] width 137 height 39
